Goal: Information Seeking & Learning: Learn about a topic

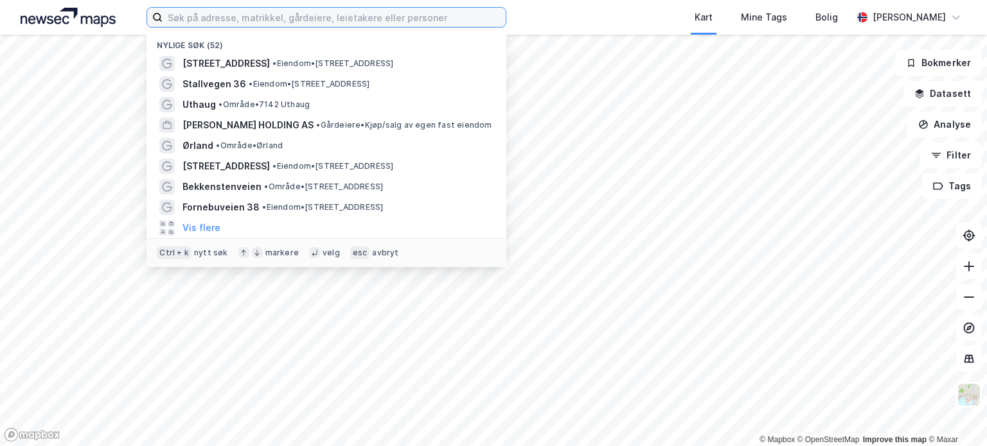
click at [470, 18] on input at bounding box center [334, 17] width 343 height 19
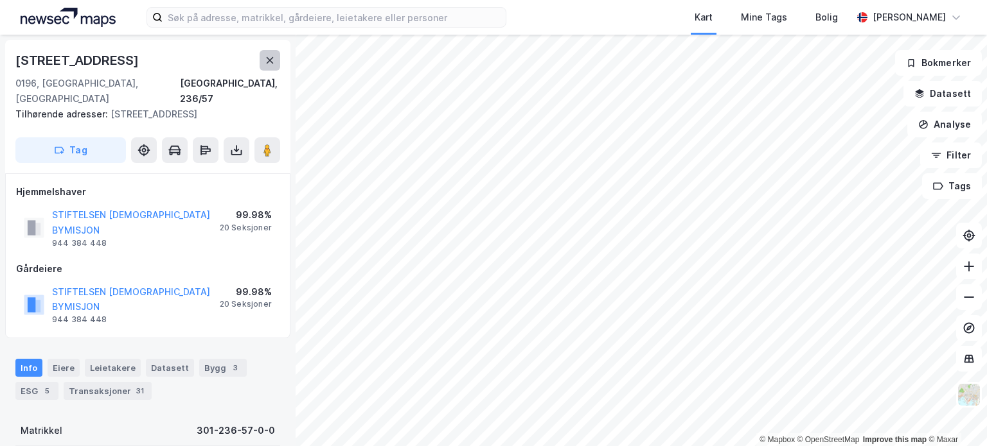
click at [270, 61] on icon at bounding box center [270, 60] width 7 height 6
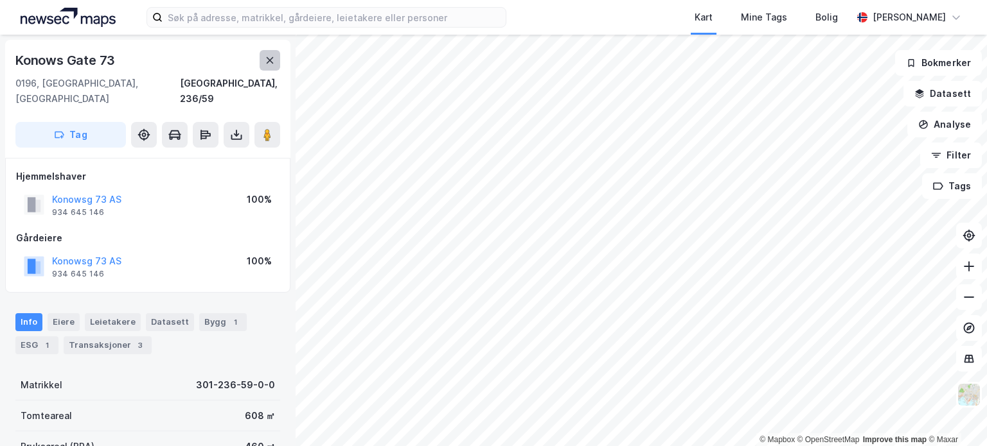
click at [265, 56] on icon at bounding box center [270, 60] width 10 height 10
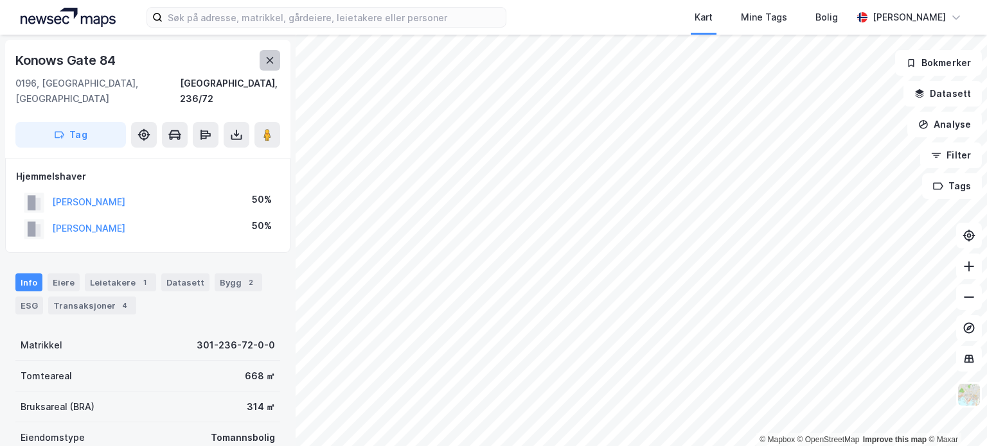
click at [276, 60] on button at bounding box center [269, 60] width 21 height 21
click at [267, 64] on icon at bounding box center [270, 60] width 10 height 10
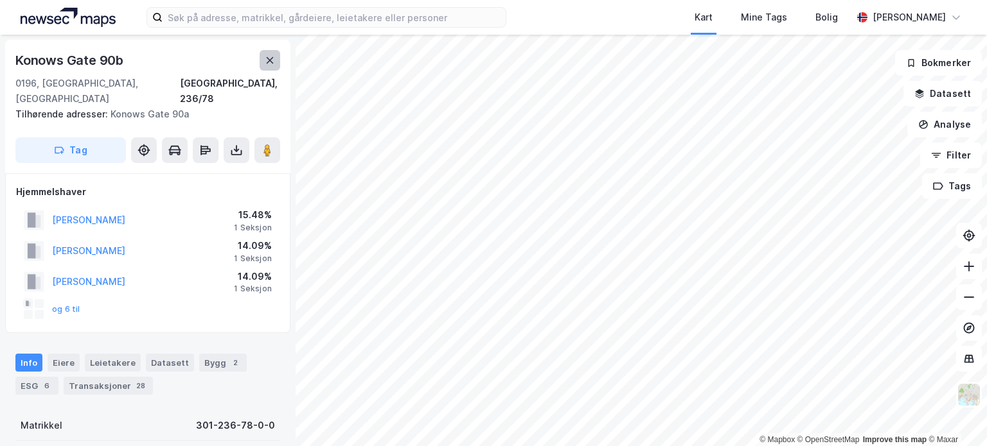
click at [274, 60] on icon at bounding box center [270, 60] width 10 height 10
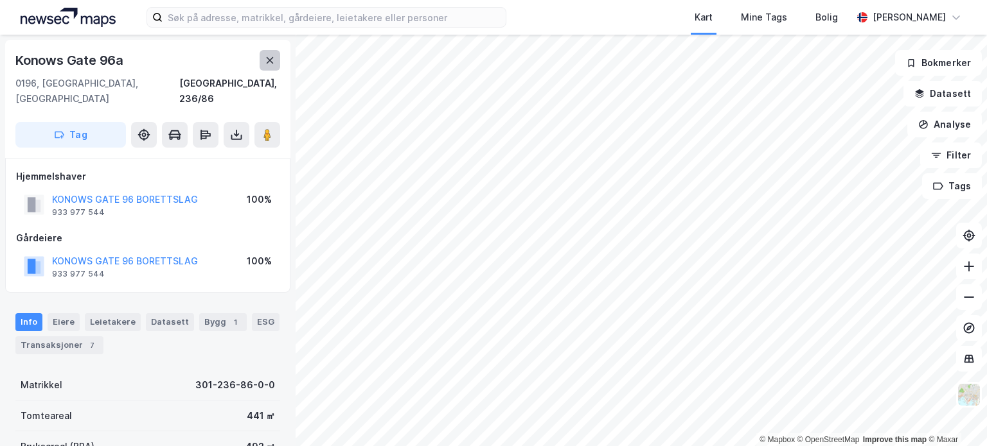
click at [267, 64] on icon at bounding box center [270, 60] width 10 height 10
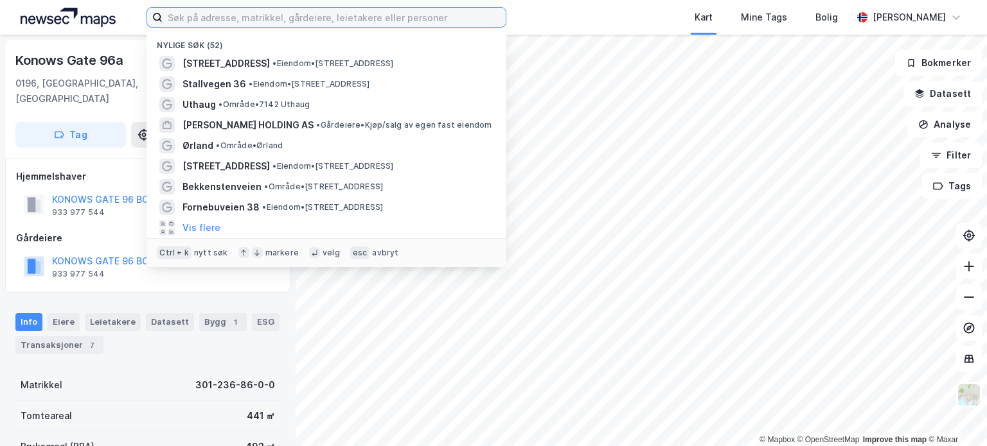
click at [276, 24] on input at bounding box center [334, 17] width 343 height 19
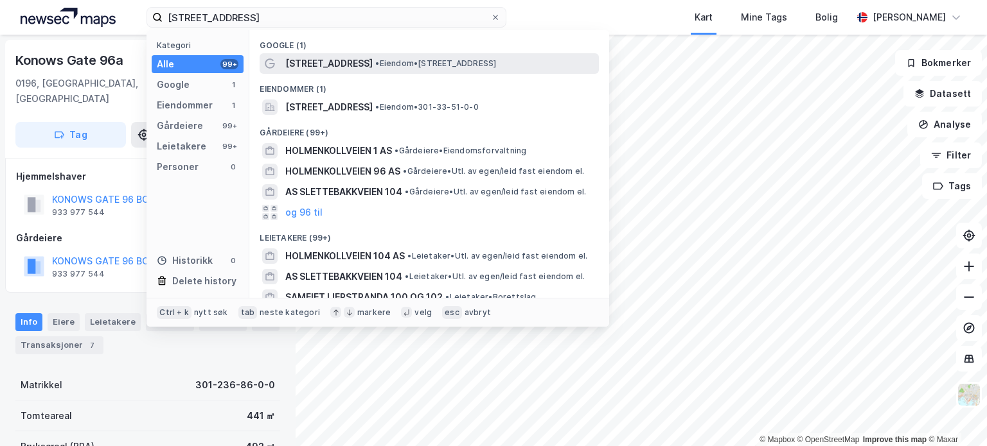
click at [347, 64] on span "[STREET_ADDRESS]" at bounding box center [328, 63] width 87 height 15
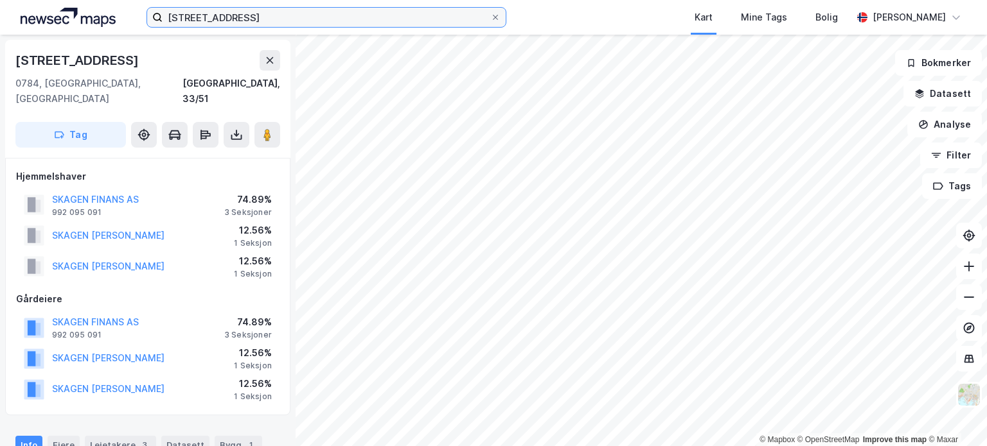
click at [333, 21] on input "[STREET_ADDRESS]" at bounding box center [327, 17] width 328 height 19
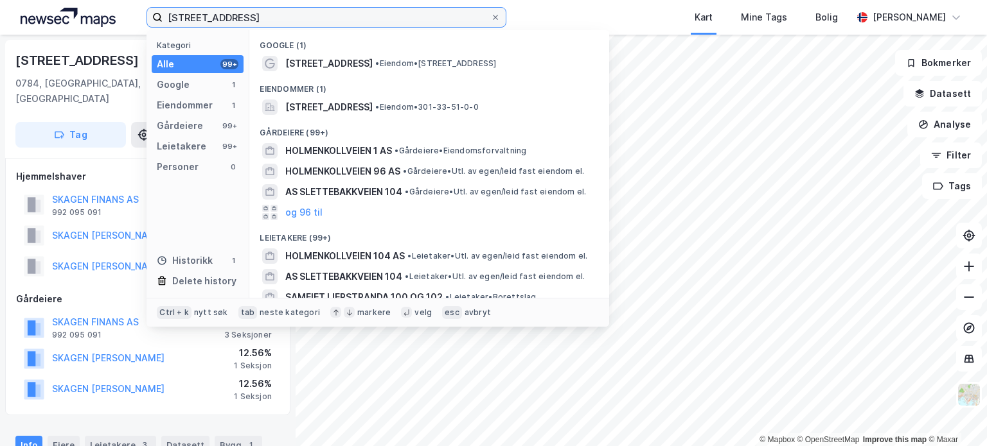
click at [333, 21] on input "[STREET_ADDRESS]" at bounding box center [327, 17] width 328 height 19
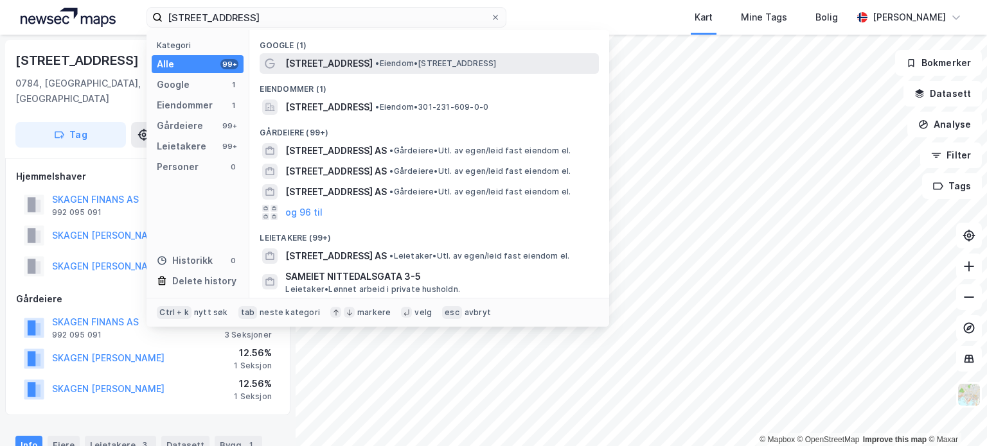
click at [353, 61] on span "[STREET_ADDRESS]" at bounding box center [328, 63] width 87 height 15
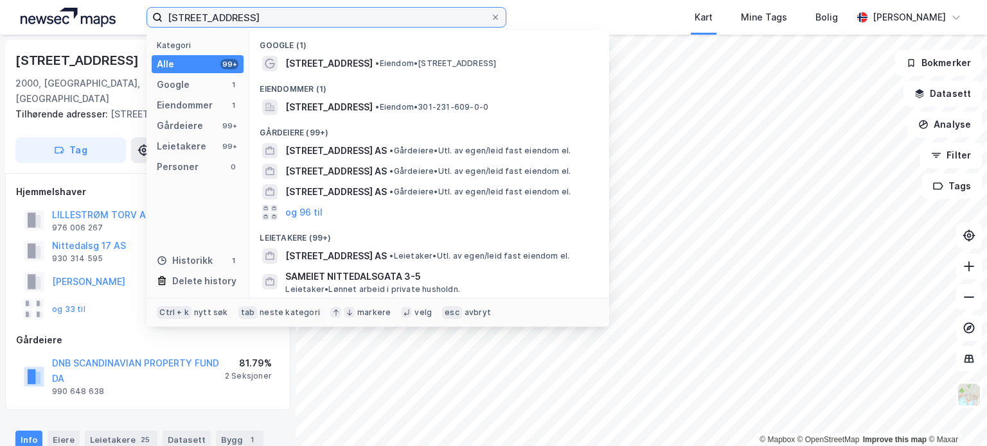
click at [263, 12] on input "[STREET_ADDRESS]" at bounding box center [327, 17] width 328 height 19
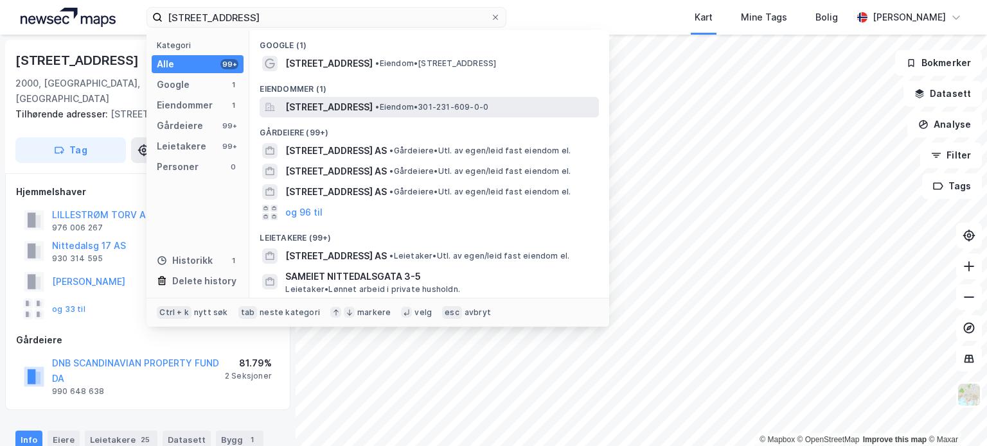
click at [371, 106] on span "[STREET_ADDRESS]" at bounding box center [328, 107] width 87 height 15
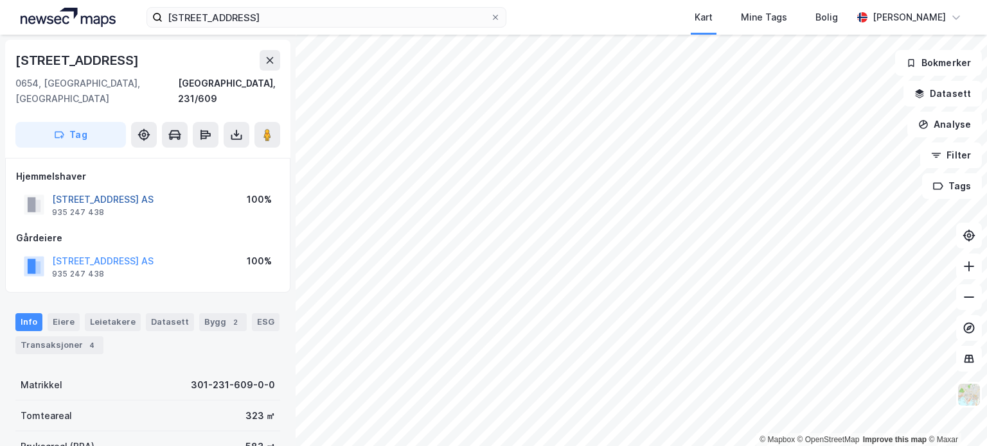
click at [0, 0] on button "[STREET_ADDRESS] AS" at bounding box center [0, 0] width 0 height 0
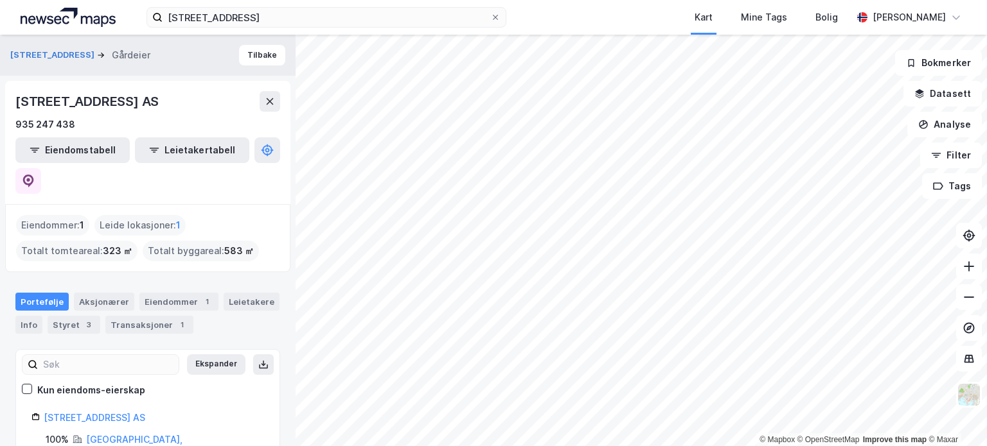
scroll to position [1, 0]
click at [100, 412] on link "[STREET_ADDRESS] AS" at bounding box center [94, 417] width 101 height 11
click at [34, 174] on icon at bounding box center [28, 180] width 11 height 13
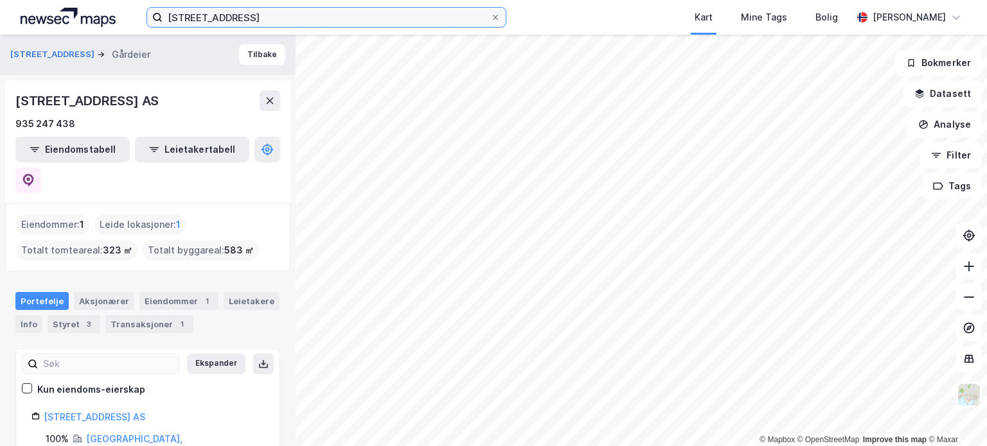
click at [202, 22] on input "[STREET_ADDRESS]" at bounding box center [327, 17] width 328 height 19
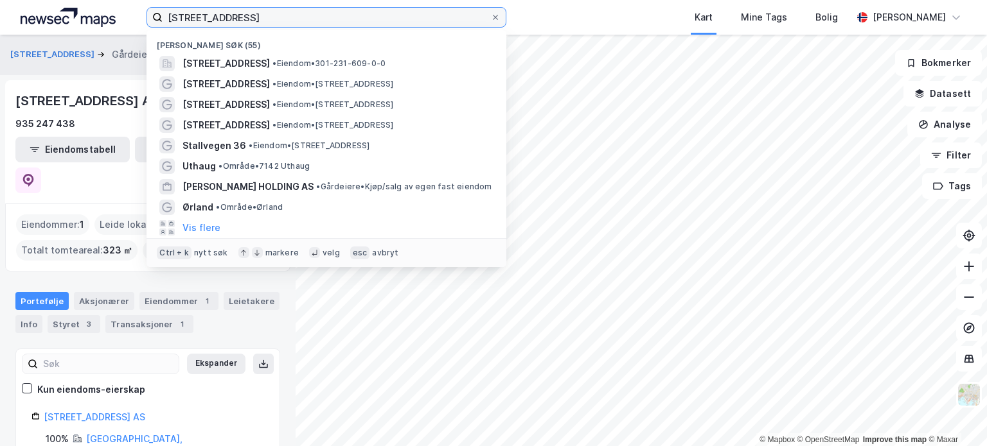
click at [202, 22] on input "[STREET_ADDRESS]" at bounding box center [327, 17] width 328 height 19
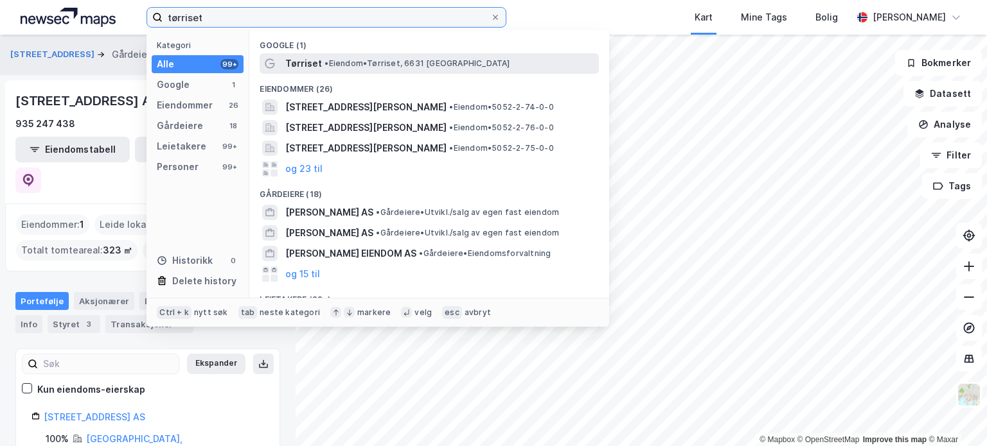
type input "tørriset"
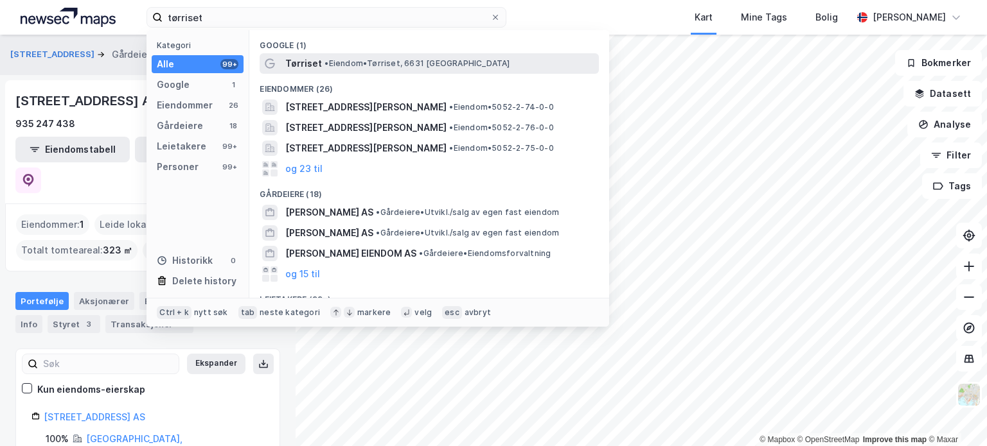
click at [289, 61] on span "Tørriset" at bounding box center [303, 63] width 37 height 15
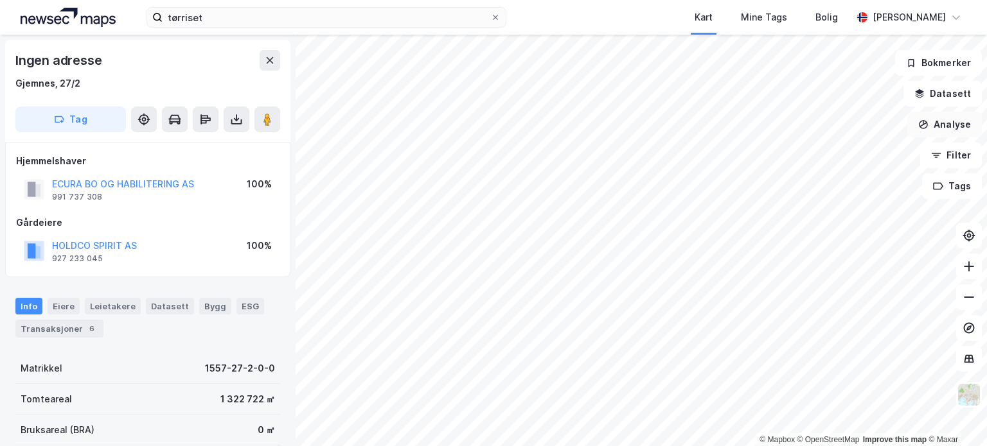
click at [909, 115] on div "© Mapbox © OpenStreetMap Improve this map © Maxar Ingen adresse Gjemnes, 27/2 T…" at bounding box center [493, 241] width 987 height 412
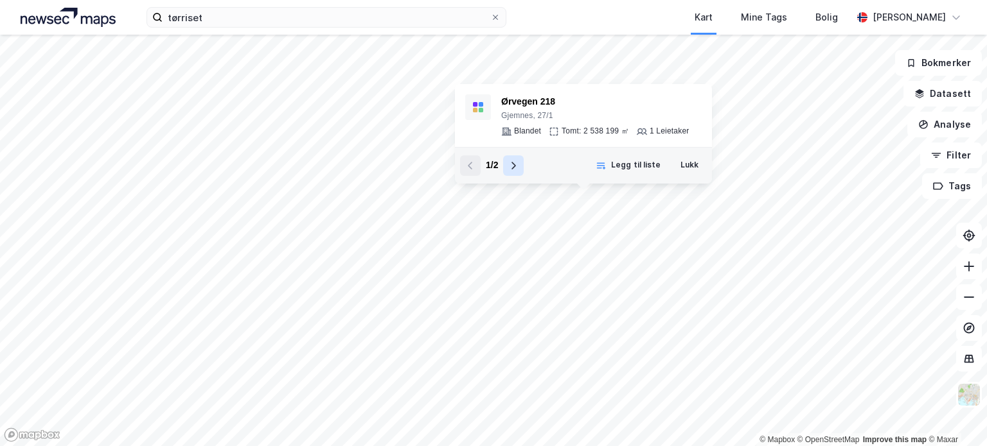
click at [514, 163] on icon at bounding box center [513, 166] width 10 height 10
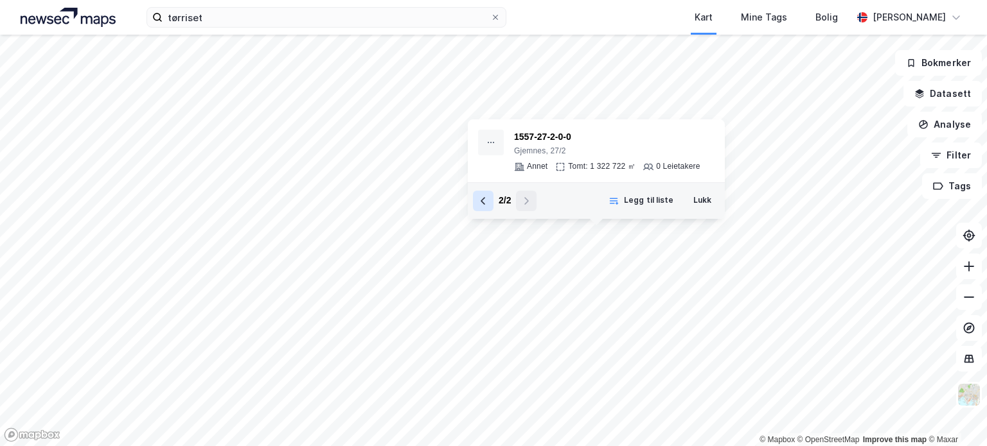
click at [483, 205] on icon at bounding box center [483, 201] width 10 height 10
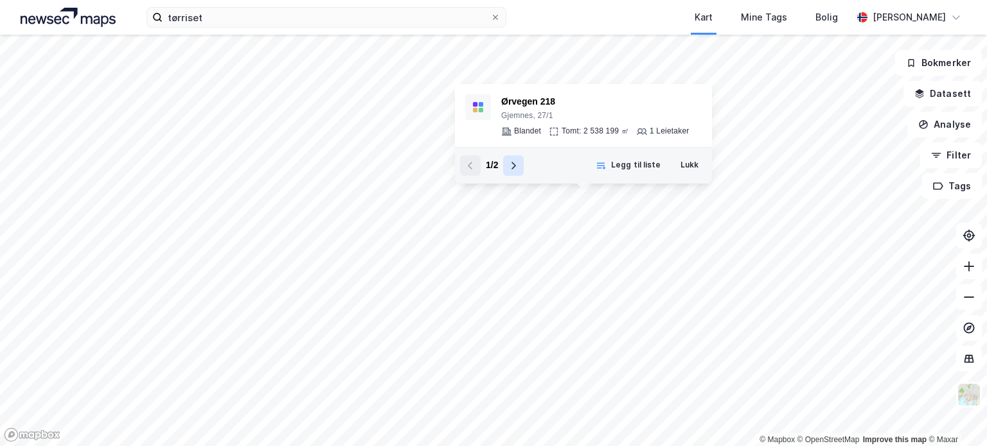
click at [513, 164] on icon at bounding box center [513, 166] width 10 height 10
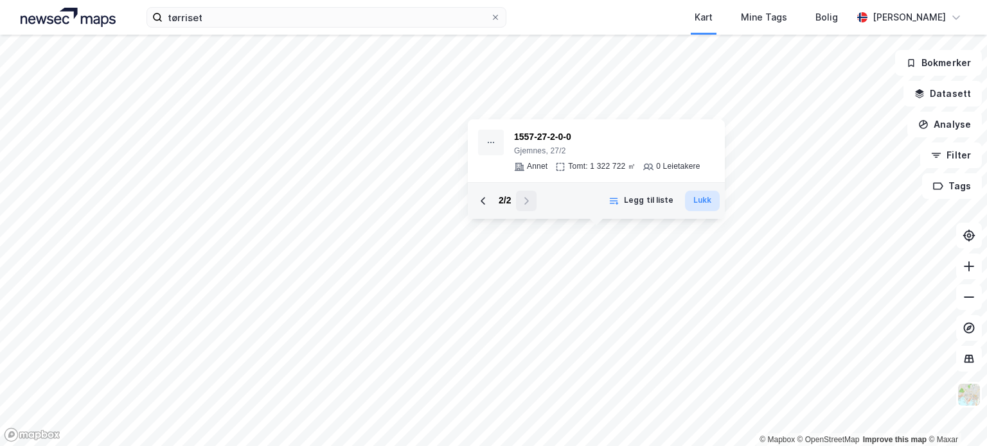
click at [707, 207] on button "Lukk" at bounding box center [702, 201] width 35 height 21
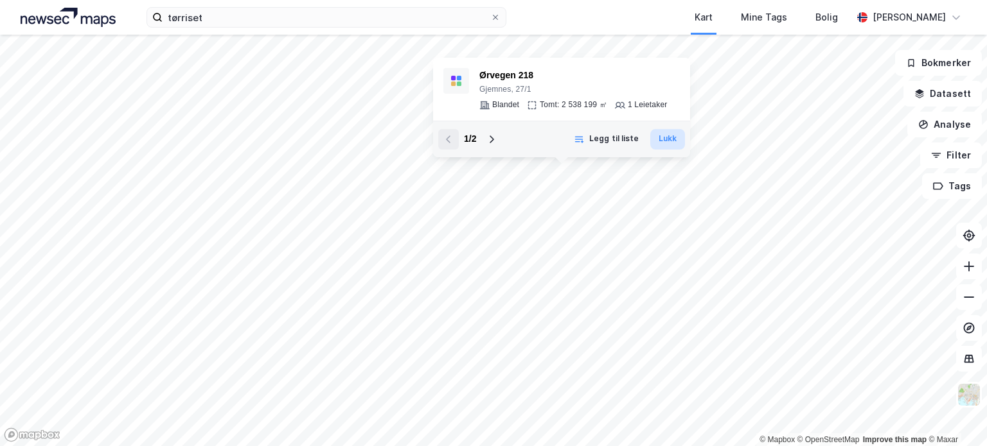
click at [672, 134] on button "Lukk" at bounding box center [667, 139] width 35 height 21
click at [491, 148] on button at bounding box center [491, 139] width 21 height 21
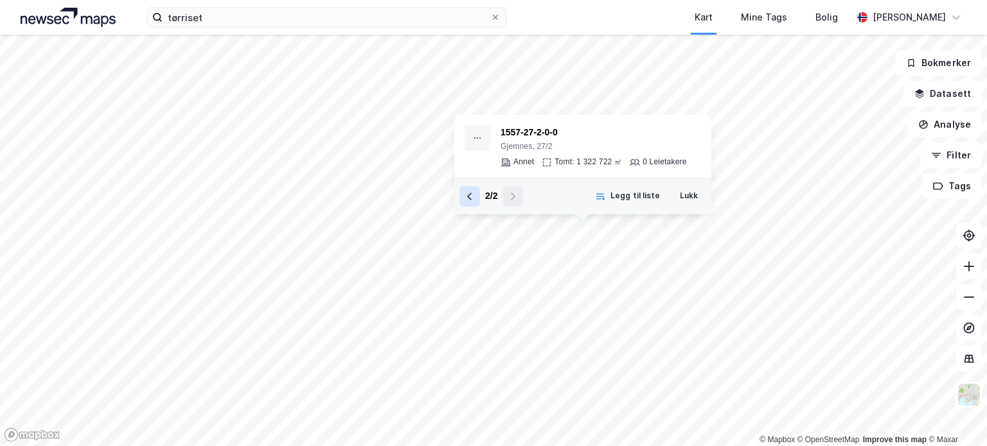
click at [468, 199] on icon at bounding box center [469, 196] width 10 height 10
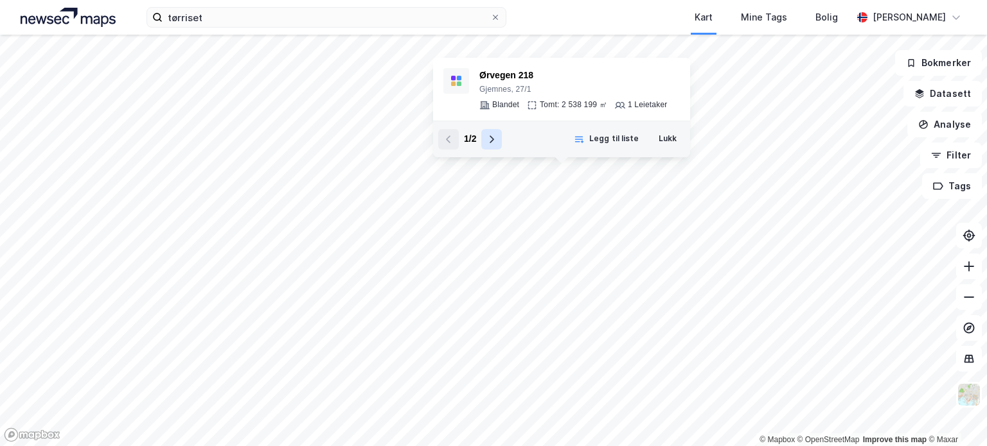
click at [489, 141] on icon at bounding box center [491, 139] width 10 height 10
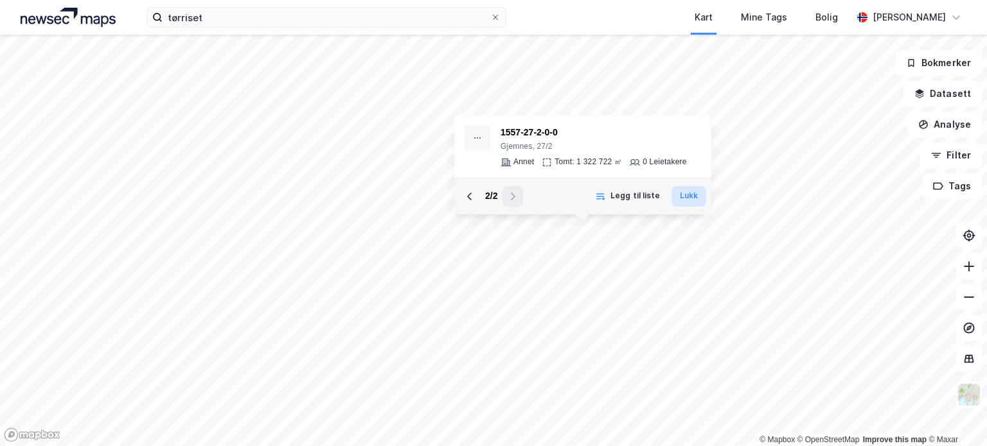
click at [689, 198] on button "Lukk" at bounding box center [688, 196] width 35 height 21
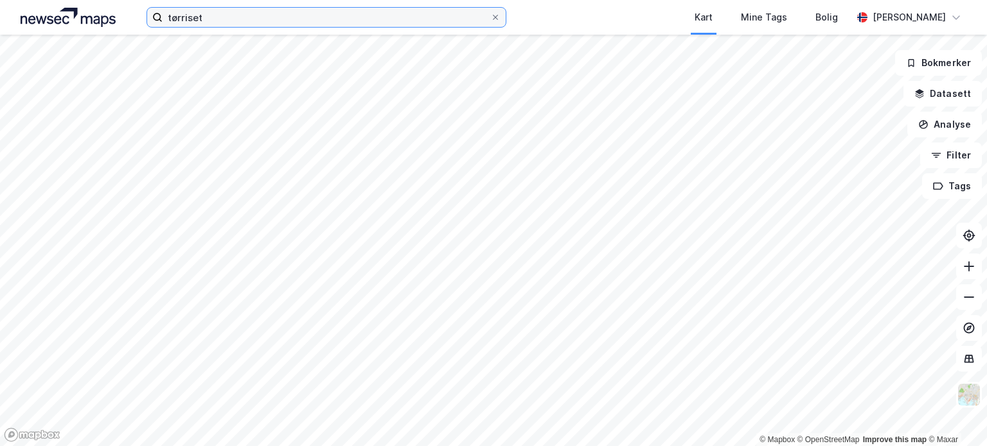
click at [285, 23] on input "tørriset" at bounding box center [327, 17] width 328 height 19
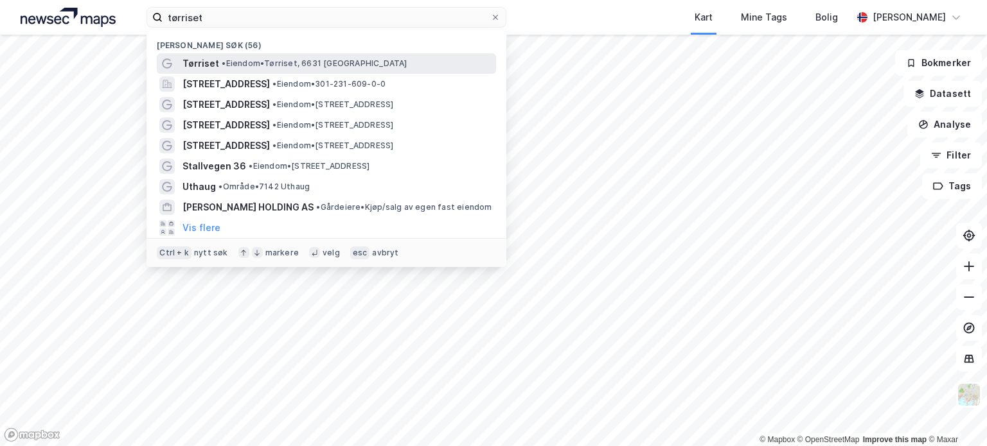
click at [235, 66] on span "• Eiendom • [GEOGRAPHIC_DATA], 6631 [GEOGRAPHIC_DATA]" at bounding box center [314, 63] width 185 height 10
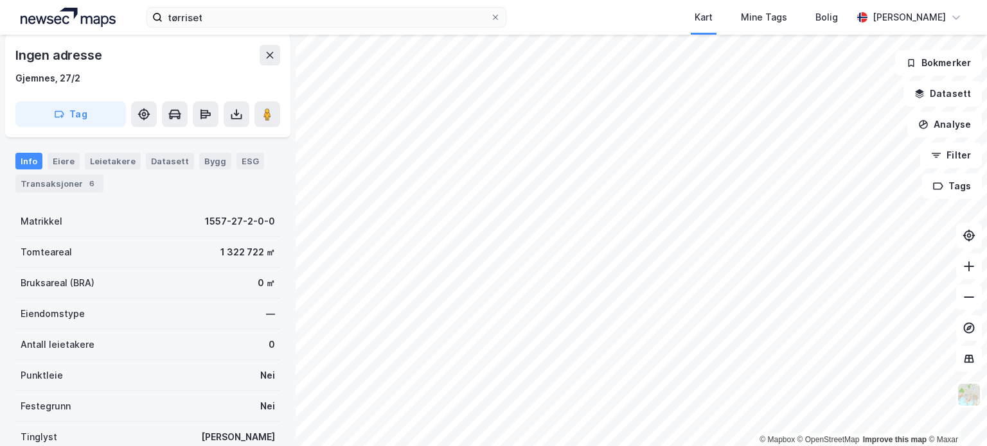
scroll to position [136, 0]
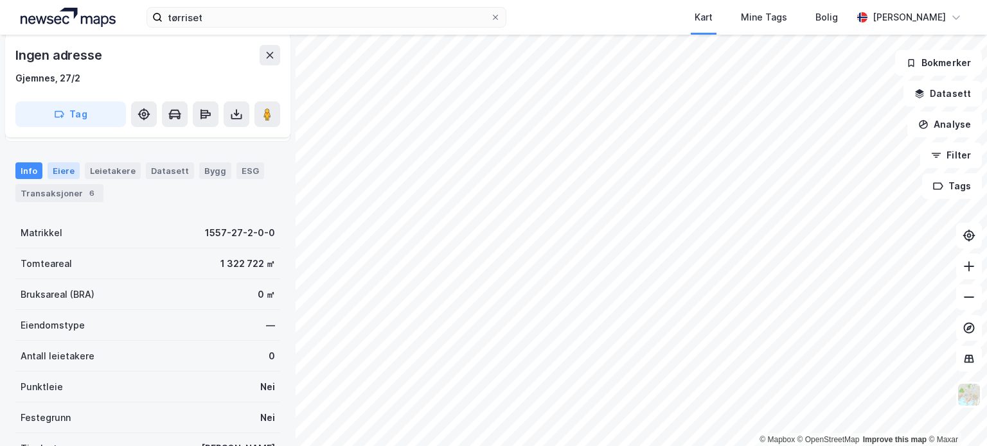
click at [62, 168] on div "Eiere" at bounding box center [64, 171] width 32 height 17
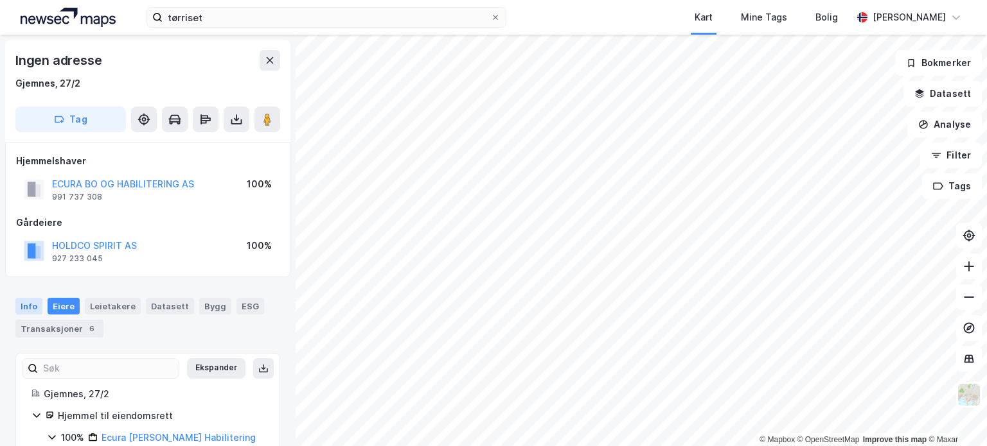
click at [27, 310] on div "Info" at bounding box center [28, 306] width 27 height 17
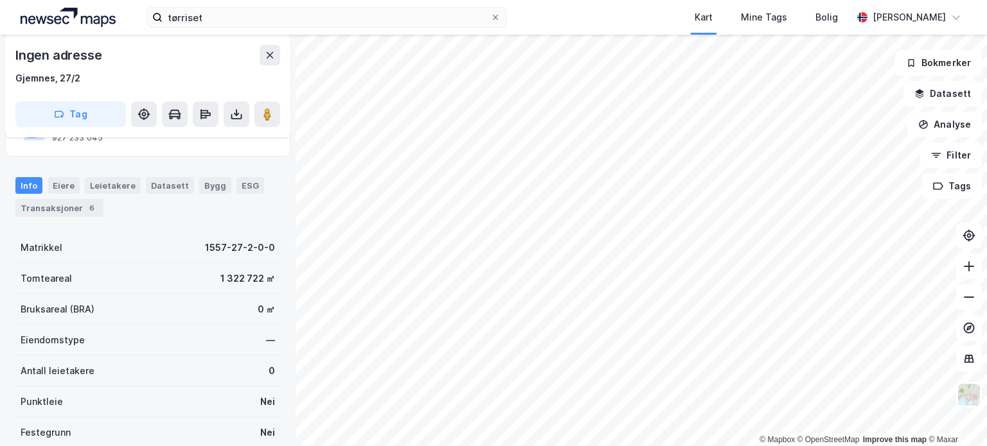
scroll to position [135, 0]
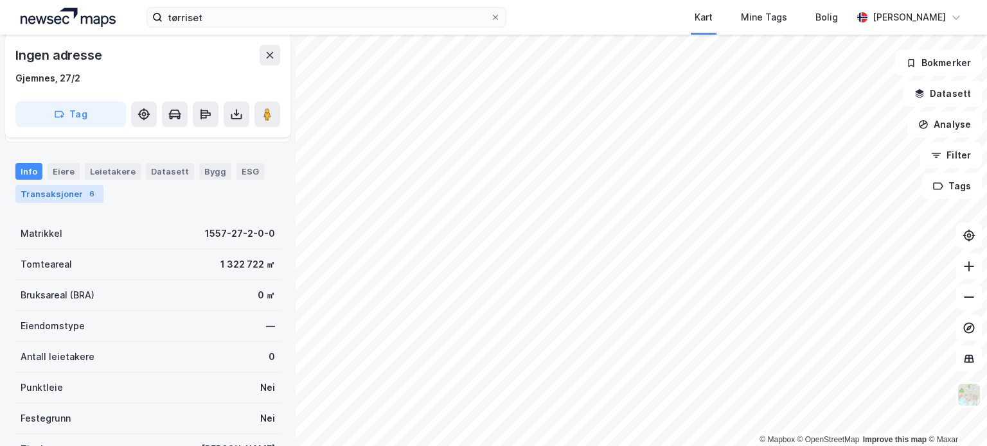
click at [57, 195] on div "Transaksjoner 6" at bounding box center [59, 194] width 88 height 18
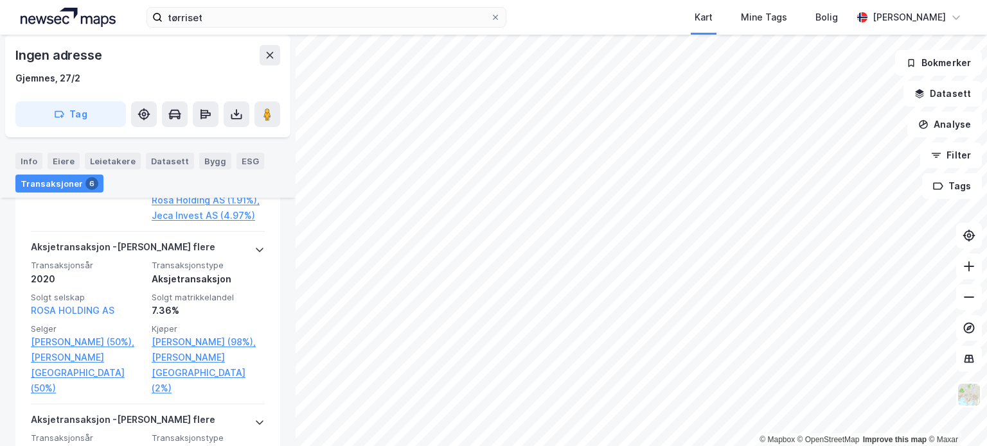
scroll to position [862, 0]
